Goal: Transaction & Acquisition: Purchase product/service

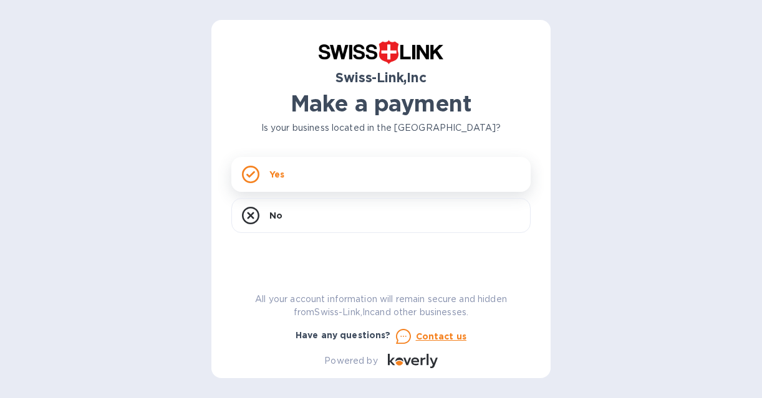
click at [322, 170] on div "Yes" at bounding box center [380, 174] width 299 height 35
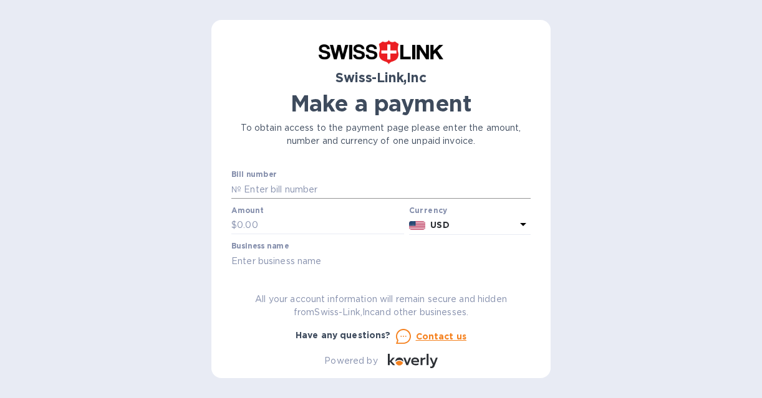
click at [276, 185] on input "text" at bounding box center [385, 189] width 289 height 19
paste input "25-26/0336"
type input "25-26/0336"
click at [276, 229] on input "text" at bounding box center [320, 225] width 167 height 19
type input "1,920"
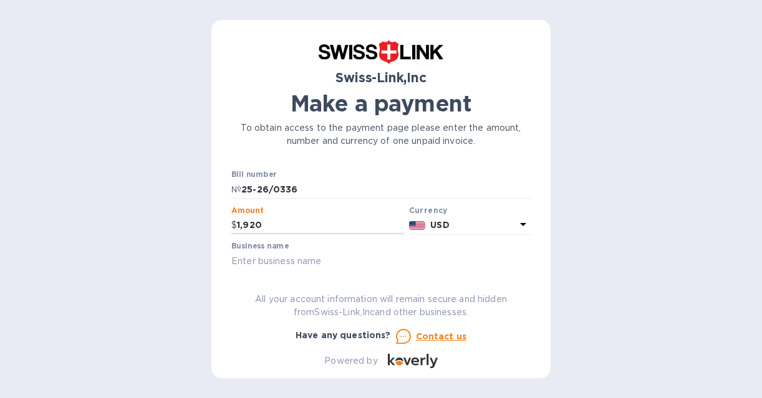
click at [174, 278] on div "Swiss-Link,Inc Make a payment To obtain access to the payment page please enter…" at bounding box center [381, 199] width 762 height 398
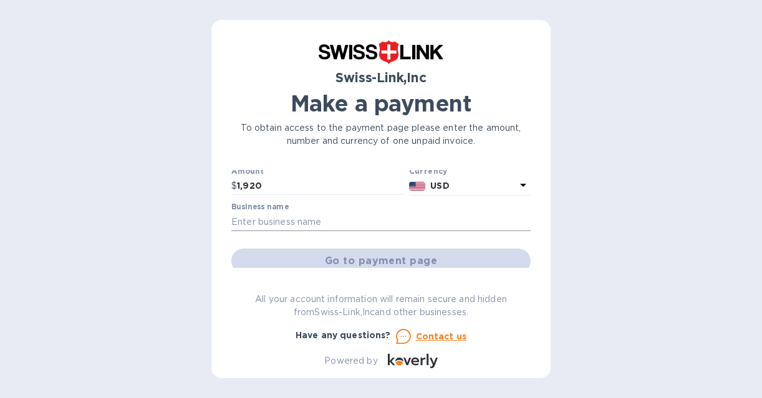
scroll to position [37, 0]
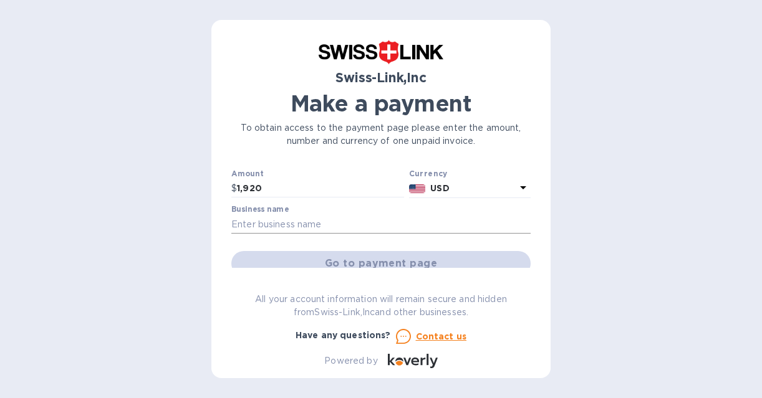
click at [338, 229] on input "text" at bounding box center [380, 224] width 299 height 19
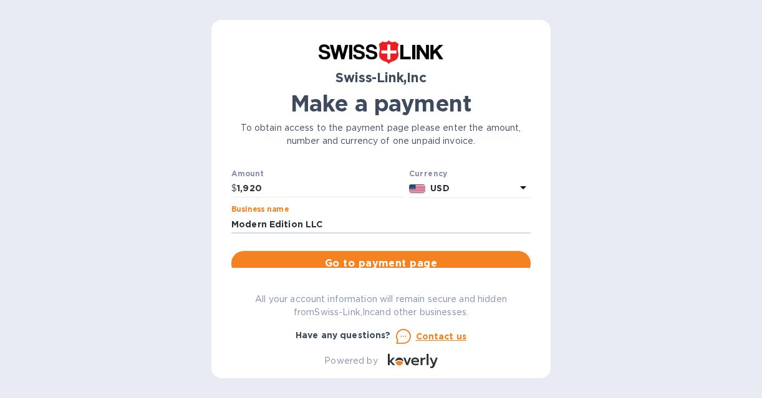
type input "Modern Edition LLC"
click at [345, 256] on span "Go to payment page" at bounding box center [380, 263] width 279 height 15
